Goal: Task Accomplishment & Management: Use online tool/utility

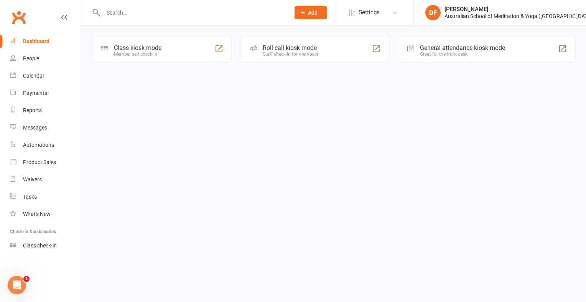
click at [147, 47] on div "Class kiosk mode" at bounding box center [138, 47] width 48 height 7
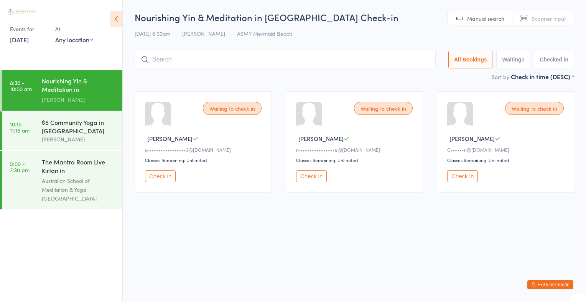
click at [316, 175] on button "Check in" at bounding box center [311, 176] width 31 height 12
click at [314, 175] on button "Check in" at bounding box center [311, 176] width 31 height 12
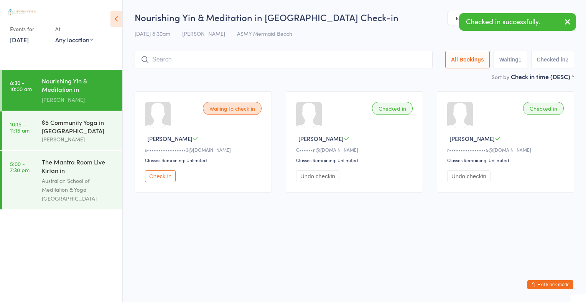
click at [567, 22] on icon "button" at bounding box center [567, 22] width 9 height 10
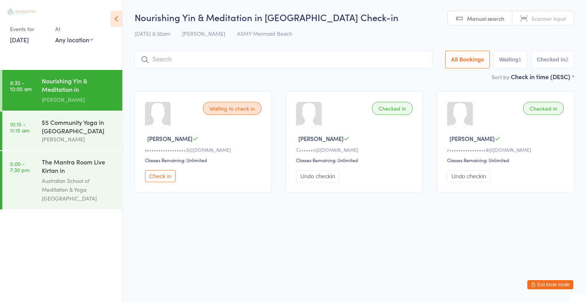
click at [550, 14] on link "Scanner input" at bounding box center [543, 18] width 61 height 15
type input "1702"
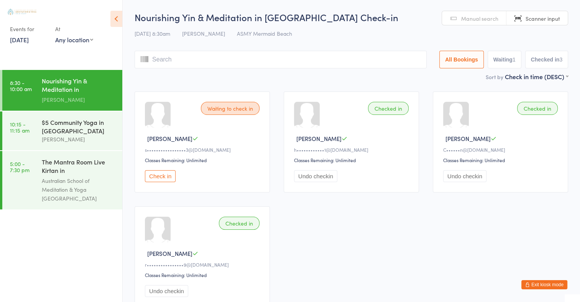
click at [547, 21] on span "Scanner input" at bounding box center [543, 19] width 35 height 8
type input "2426"
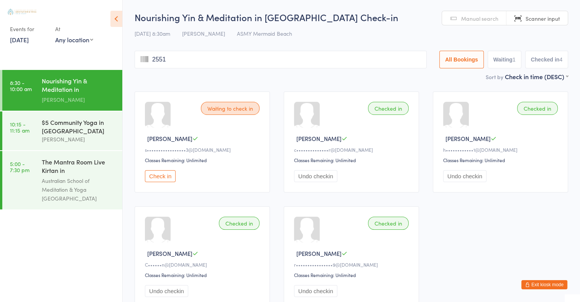
type input "2551"
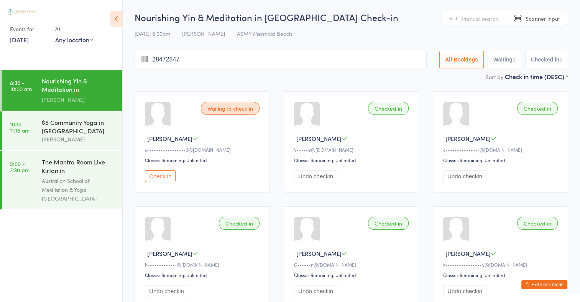
type input "28472847"
type input "1573"
type input "2343"
type input "2568"
type input "1605"
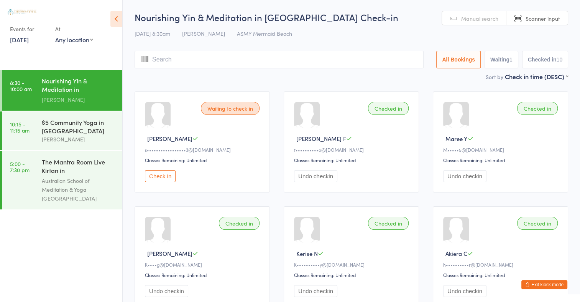
click at [475, 21] on span "Manual search" at bounding box center [479, 19] width 37 height 8
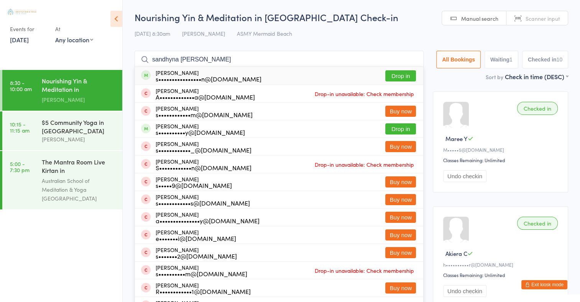
type input "sandhyna ramana"
click at [399, 73] on button "Drop in" at bounding box center [401, 75] width 31 height 11
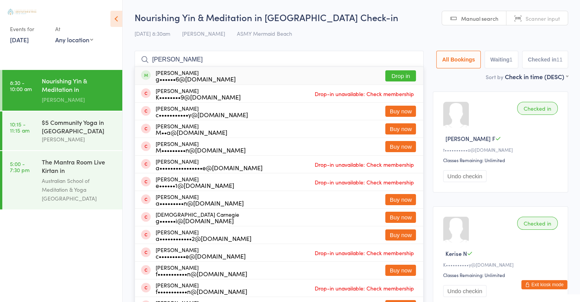
type input "carnel green"
click at [410, 75] on button "Drop in" at bounding box center [401, 75] width 31 height 11
